Goal: Register for event/course

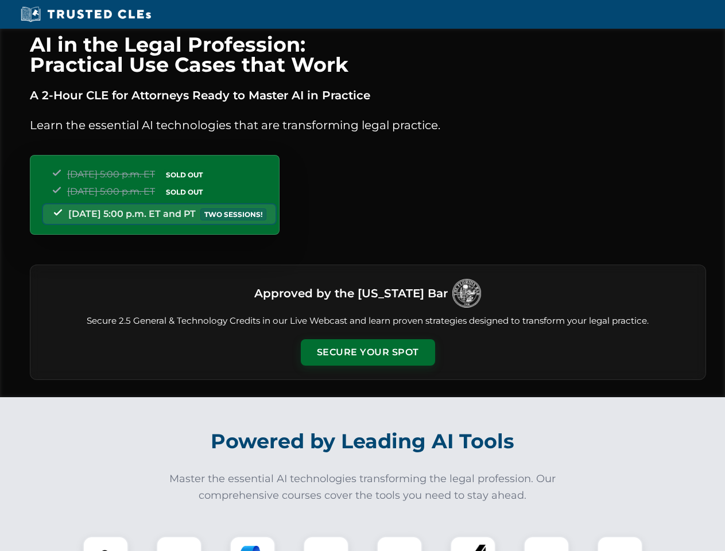
click at [367, 353] on button "Secure Your Spot" at bounding box center [368, 352] width 134 height 26
click at [106, 544] on img at bounding box center [105, 559] width 33 height 33
